Goal: Information Seeking & Learning: Learn about a topic

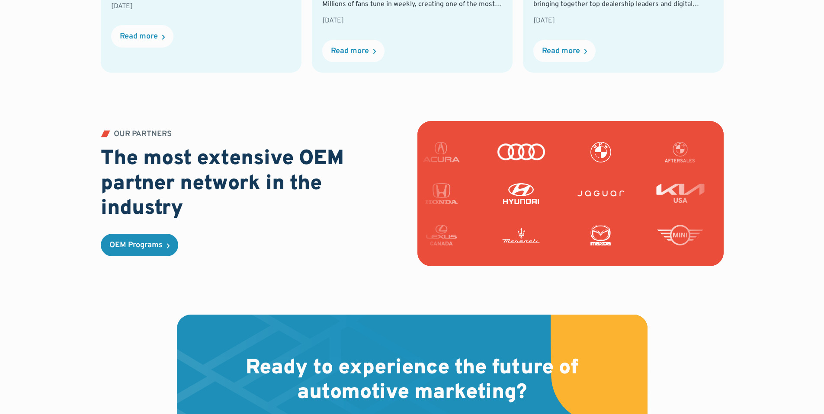
scroll to position [2288, 0]
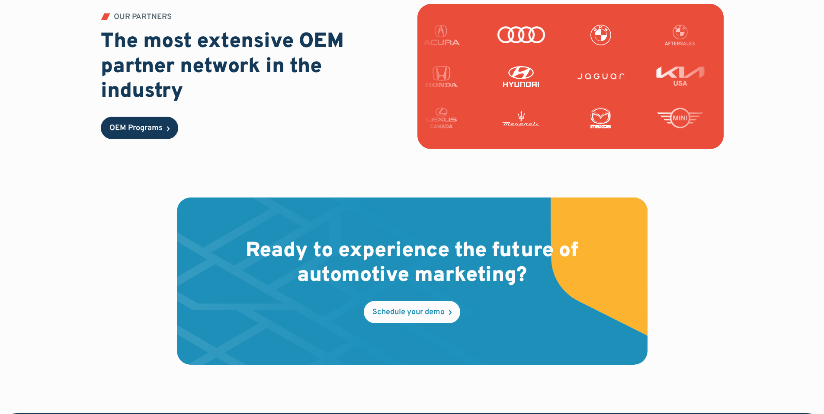
click at [141, 130] on div "OEM Programs" at bounding box center [135, 129] width 53 height 8
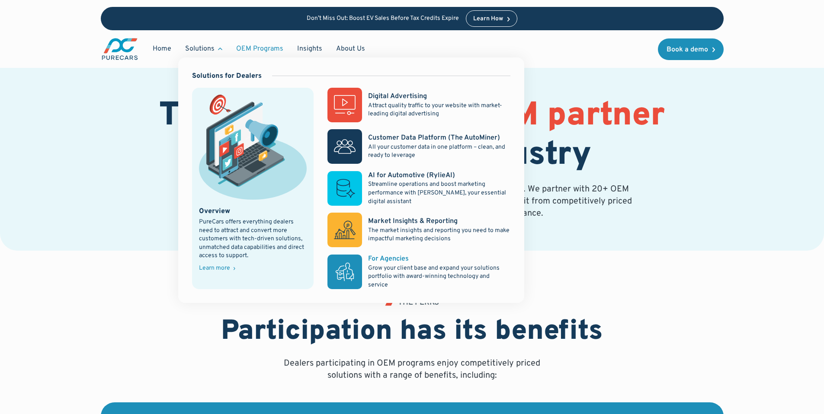
click at [398, 265] on p "Grow your client base and expand your solutions portfolio with award-winning te…" at bounding box center [439, 277] width 142 height 26
